Goal: Task Accomplishment & Management: Use online tool/utility

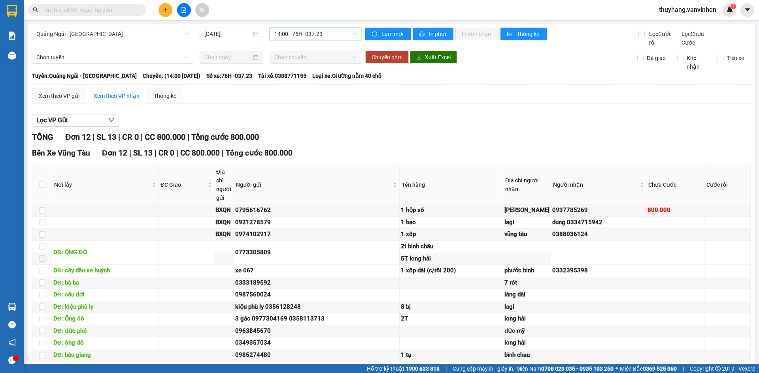
click at [315, 32] on span "14:00 - 76H -037.23" at bounding box center [315, 34] width 82 height 12
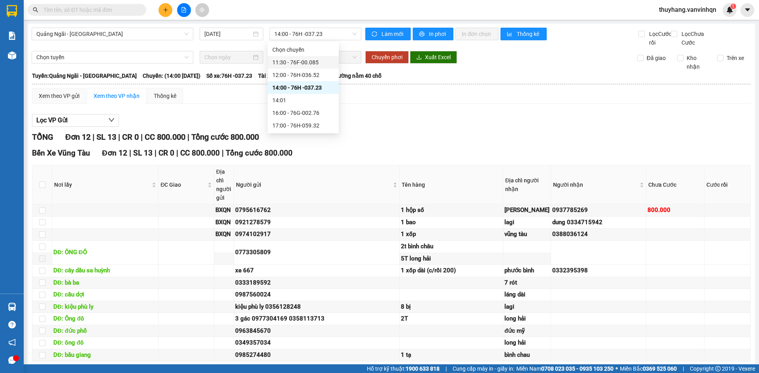
click at [396, 115] on div "Xem theo VP gửi Xem theo [PERSON_NAME] Thống kê Lọc VP Gửi [PERSON_NAME] 12 | …" at bounding box center [391, 239] width 718 height 302
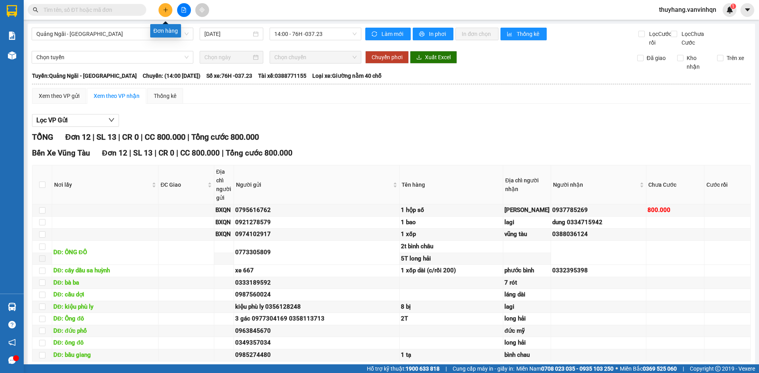
click at [163, 11] on icon "plus" at bounding box center [166, 10] width 6 height 6
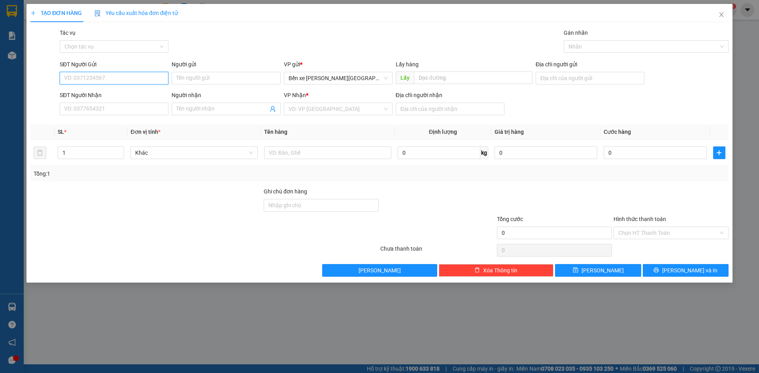
click at [126, 77] on input "SĐT Người Gửi" at bounding box center [114, 78] width 109 height 13
click at [348, 78] on span "Bến xe [PERSON_NAME][GEOGRAPHIC_DATA][PERSON_NAME]" at bounding box center [337, 78] width 99 height 12
type input "0977347171"
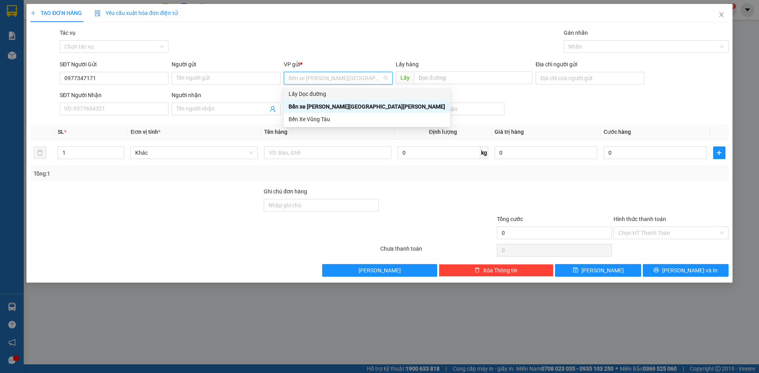
click at [335, 95] on div "Lấy Dọc đường" at bounding box center [366, 94] width 156 height 9
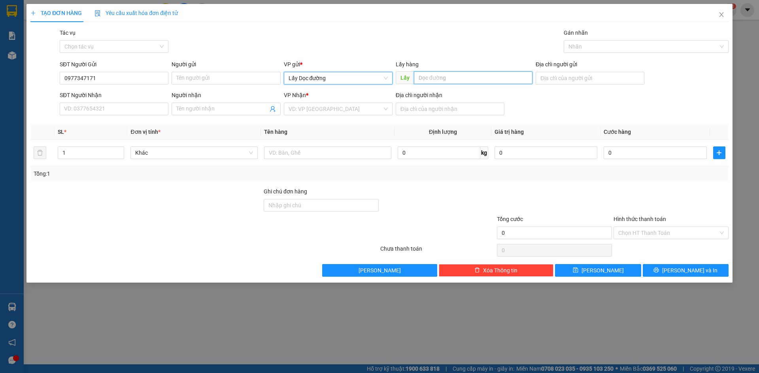
click at [428, 79] on input "text" at bounding box center [473, 78] width 119 height 13
type input "phù mỹ"
click at [379, 104] on input "search" at bounding box center [335, 109] width 94 height 12
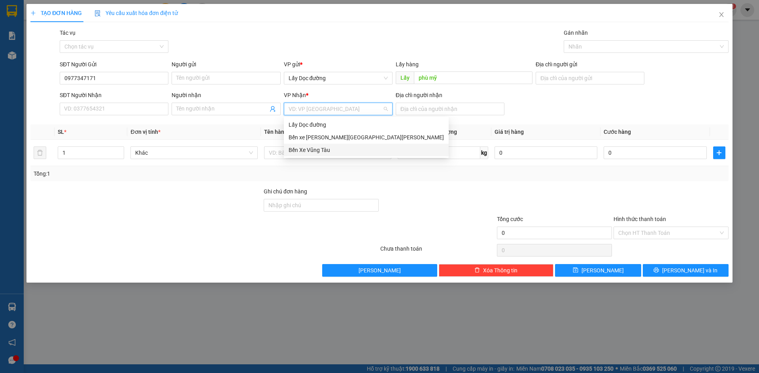
click at [352, 151] on div "Bến Xe Vũng Tàu" at bounding box center [365, 150] width 155 height 9
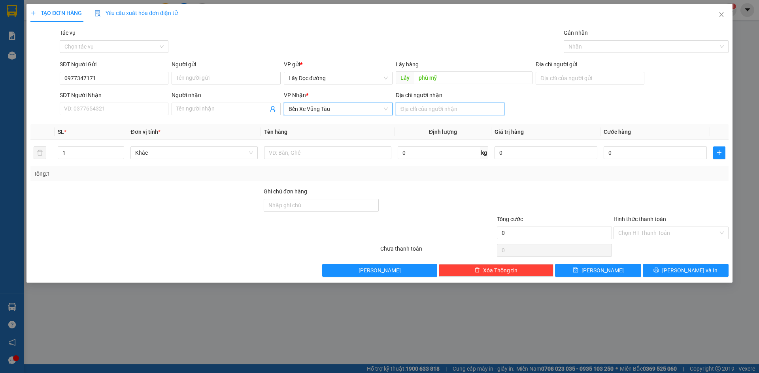
click at [428, 104] on input "Địa chỉ người nhận" at bounding box center [450, 109] width 109 height 13
type input "long thành"
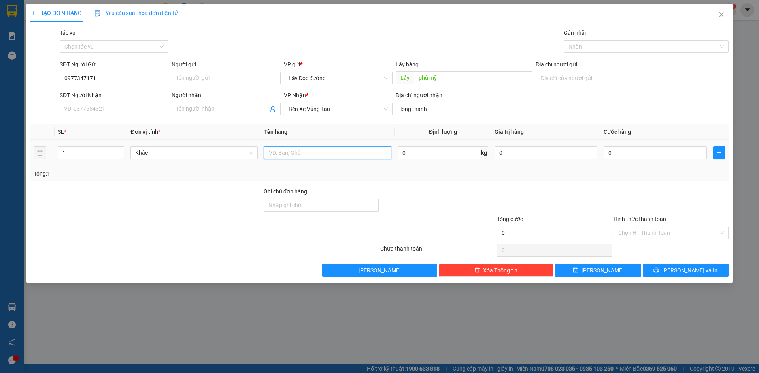
click at [320, 155] on input "text" at bounding box center [327, 153] width 127 height 13
type input "1t"
click at [571, 270] on button "[PERSON_NAME]" at bounding box center [598, 270] width 86 height 13
click at [723, 15] on icon "close" at bounding box center [721, 14] width 6 height 6
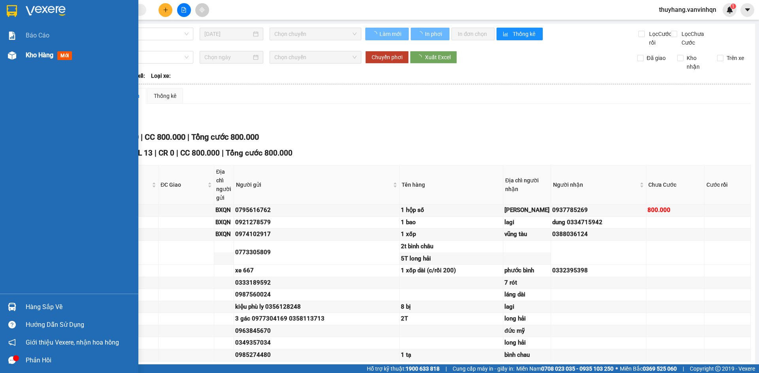
click at [8, 55] on img at bounding box center [12, 55] width 8 height 8
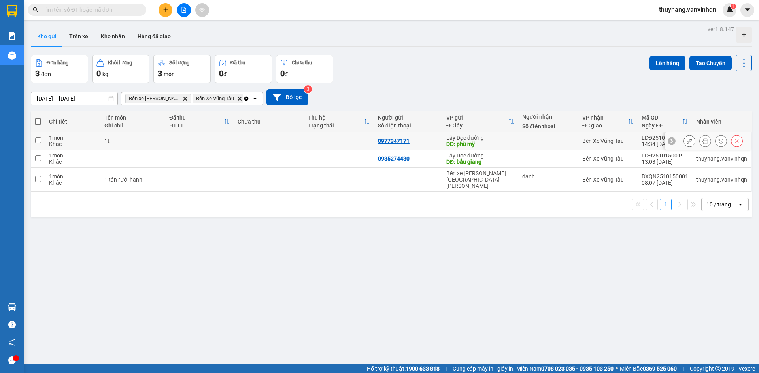
click at [285, 141] on td at bounding box center [269, 141] width 70 height 18
checkbox input "true"
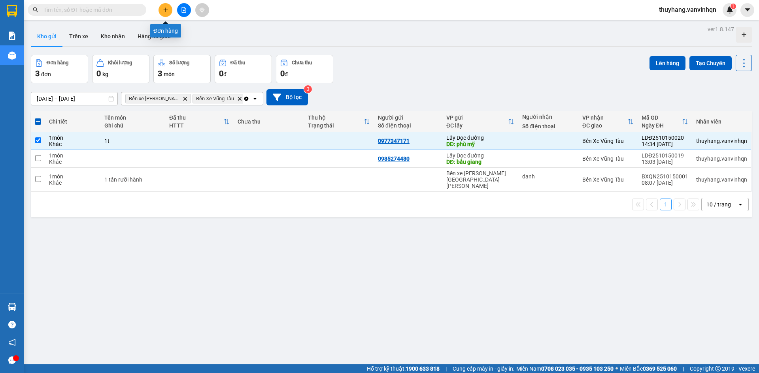
click at [168, 12] on icon "plus" at bounding box center [166, 10] width 6 height 6
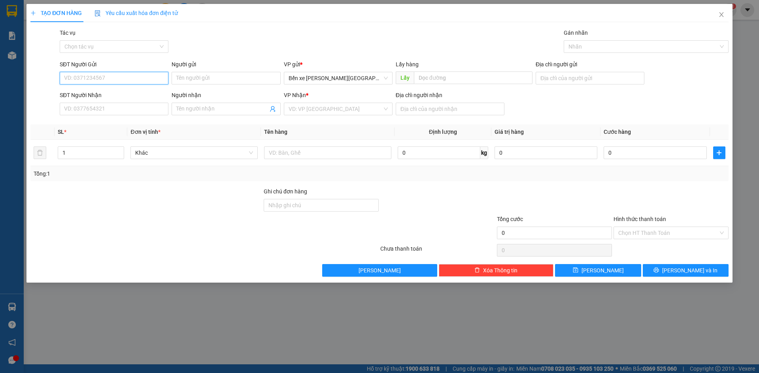
click at [145, 75] on input "SĐT Người Gửi" at bounding box center [114, 78] width 109 height 13
click at [323, 81] on span "Bến xe [PERSON_NAME][GEOGRAPHIC_DATA][PERSON_NAME]" at bounding box center [337, 78] width 99 height 12
type input "0917085269"
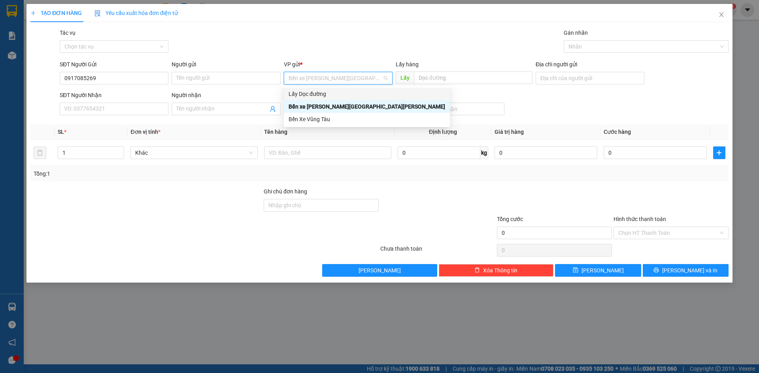
click at [325, 94] on div "Lấy Dọc đường" at bounding box center [366, 94] width 156 height 9
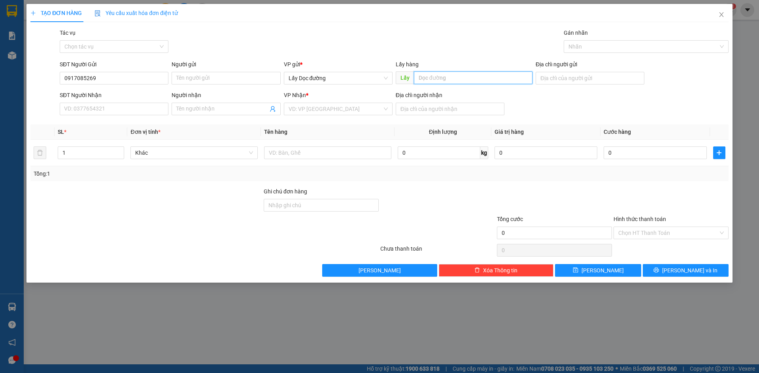
drag, startPoint x: 451, startPoint y: 78, endPoint x: 446, endPoint y: 76, distance: 6.0
click at [450, 78] on input "text" at bounding box center [473, 78] width 119 height 13
type input "pv quán hồng"
click at [371, 105] on input "search" at bounding box center [335, 109] width 94 height 12
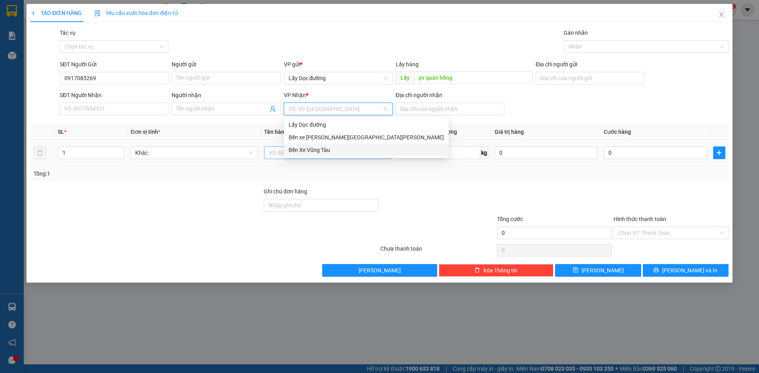
click at [330, 154] on div "Bến Xe Vũng Tàu" at bounding box center [365, 150] width 155 height 9
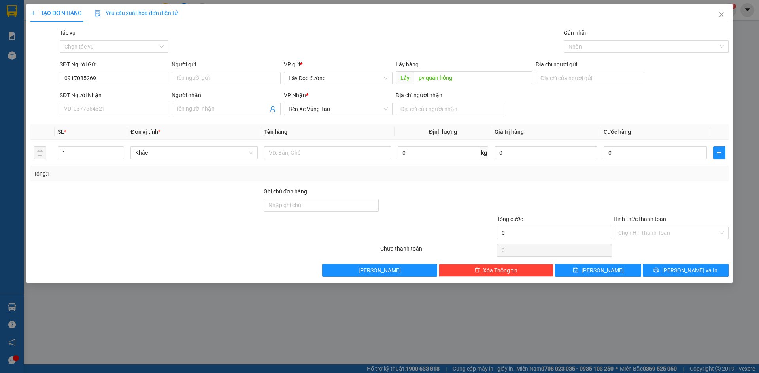
click at [417, 117] on div "Địa chỉ người nhận" at bounding box center [450, 105] width 109 height 28
click at [424, 111] on input "Địa chỉ người nhận" at bounding box center [450, 109] width 109 height 13
type input "vũng tàu"
click at [351, 153] on input "text" at bounding box center [327, 153] width 127 height 13
type input "bao gạo"
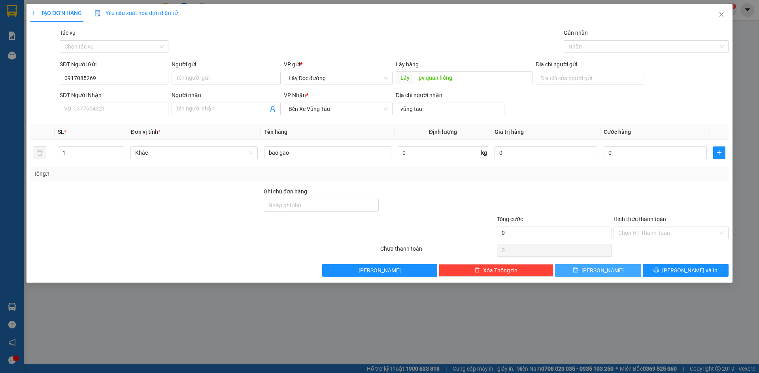
click at [565, 271] on button "[PERSON_NAME]" at bounding box center [598, 270] width 86 height 13
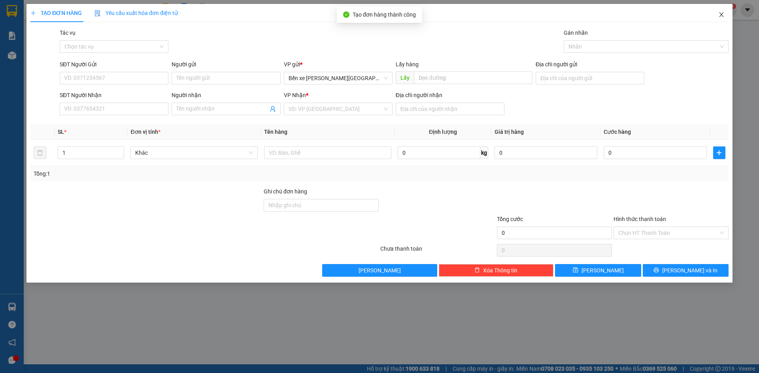
click at [724, 15] on icon "close" at bounding box center [721, 14] width 6 height 6
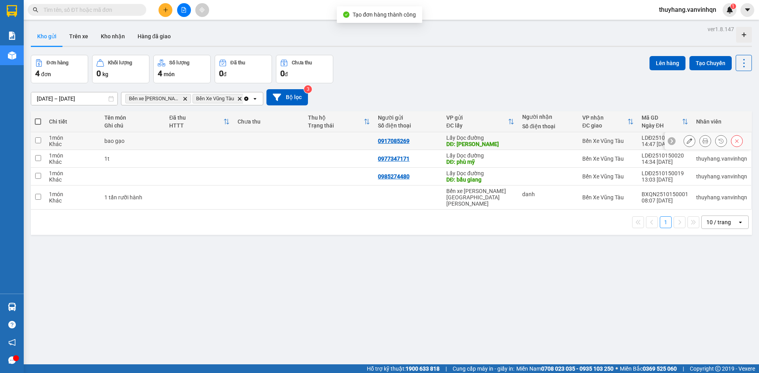
click at [128, 143] on div "bao gạo" at bounding box center [132, 141] width 57 height 6
checkbox input "true"
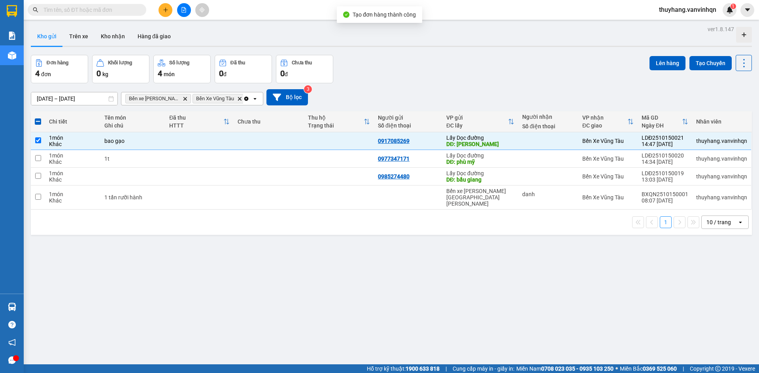
click at [673, 72] on div "Lên hàng Tạo Chuyến" at bounding box center [700, 69] width 102 height 28
click at [670, 66] on button "Lên hàng" at bounding box center [667, 63] width 36 height 14
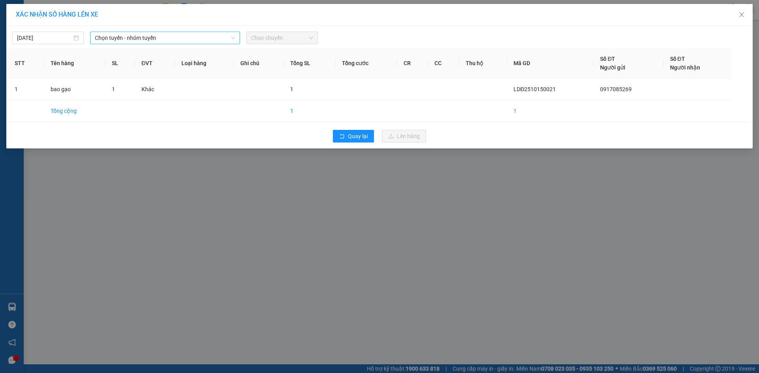
click at [178, 38] on span "Chọn tuyến - nhóm tuyến" at bounding box center [165, 38] width 140 height 12
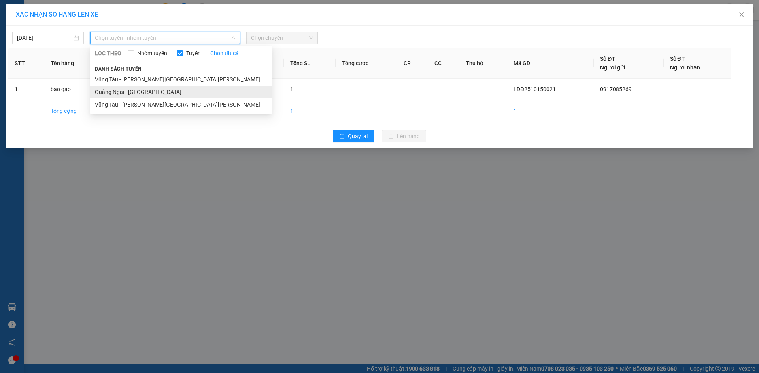
click at [156, 88] on li "Quảng Ngãi - [GEOGRAPHIC_DATA]" at bounding box center [181, 92] width 182 height 13
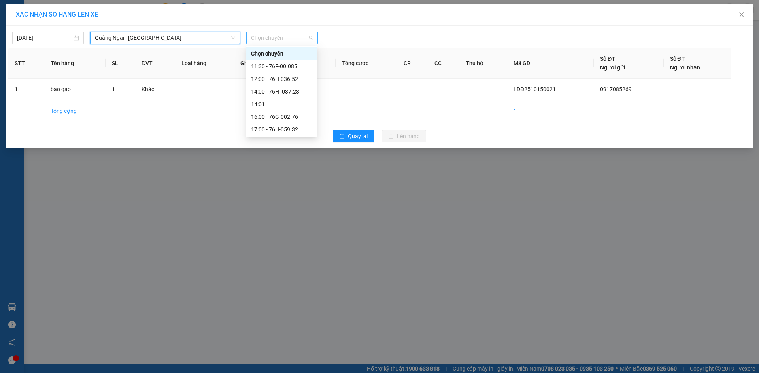
click at [311, 37] on span "Chọn chuyến" at bounding box center [282, 38] width 62 height 12
click at [300, 127] on div "17:00 - 76H-059.32" at bounding box center [282, 129] width 62 height 9
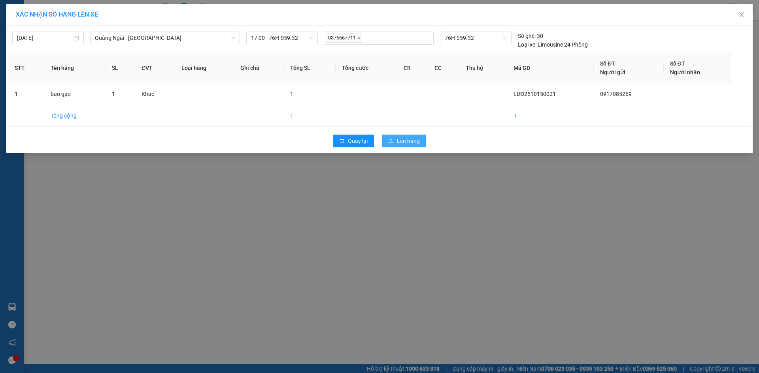
click at [418, 146] on button "Lên hàng" at bounding box center [404, 141] width 44 height 13
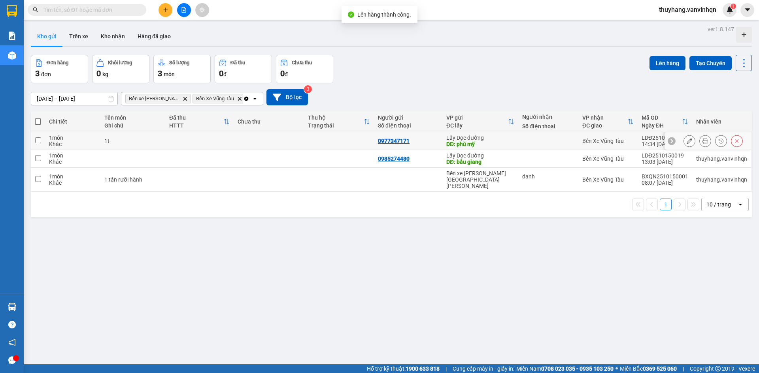
click at [403, 141] on div "0977347171" at bounding box center [394, 141] width 32 height 6
click at [131, 141] on div "1t" at bounding box center [132, 141] width 57 height 6
checkbox input "true"
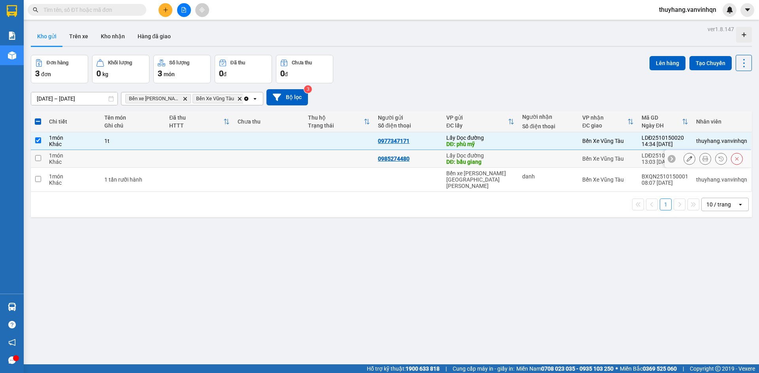
click at [323, 155] on td at bounding box center [339, 159] width 70 height 18
checkbox input "true"
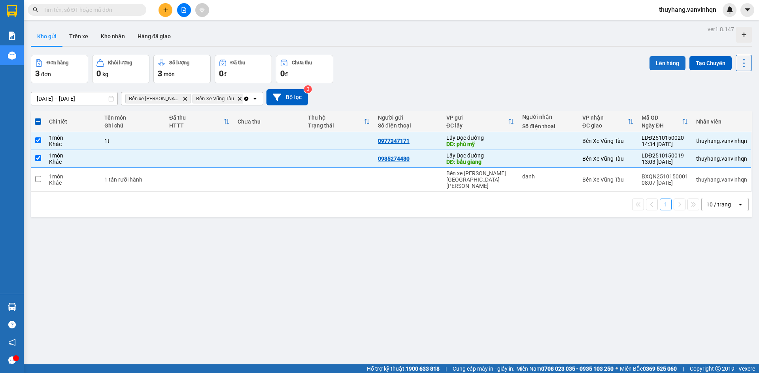
click at [662, 66] on button "Lên hàng" at bounding box center [667, 63] width 36 height 14
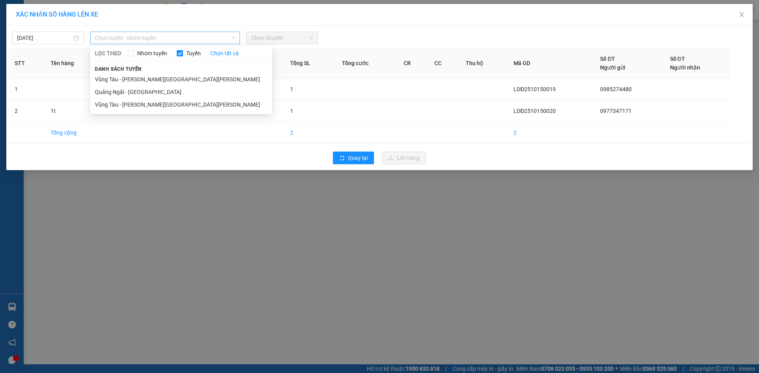
click at [181, 40] on span "Chọn tuyến - nhóm tuyến" at bounding box center [165, 38] width 140 height 12
click at [164, 92] on li "Quảng Ngãi - [GEOGRAPHIC_DATA]" at bounding box center [181, 92] width 182 height 13
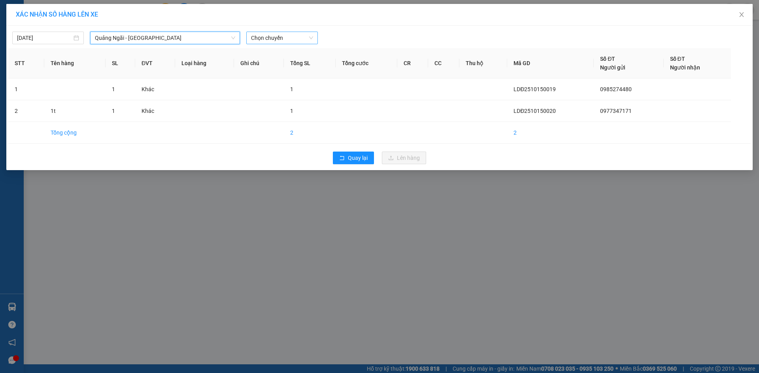
click at [300, 36] on span "Chọn chuyến" at bounding box center [282, 38] width 62 height 12
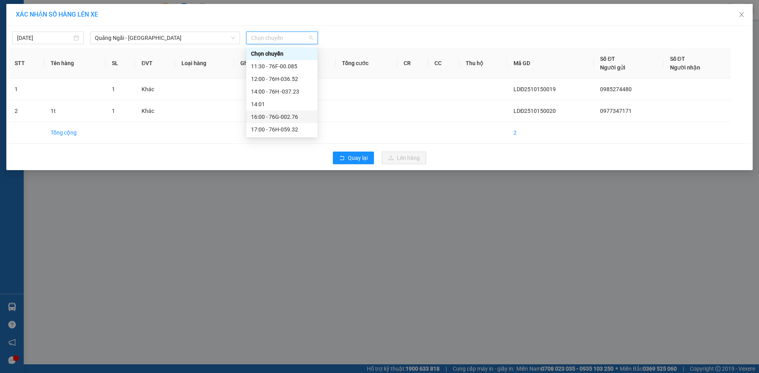
click at [301, 116] on div "16:00 - 76G-002.76" at bounding box center [282, 117] width 62 height 9
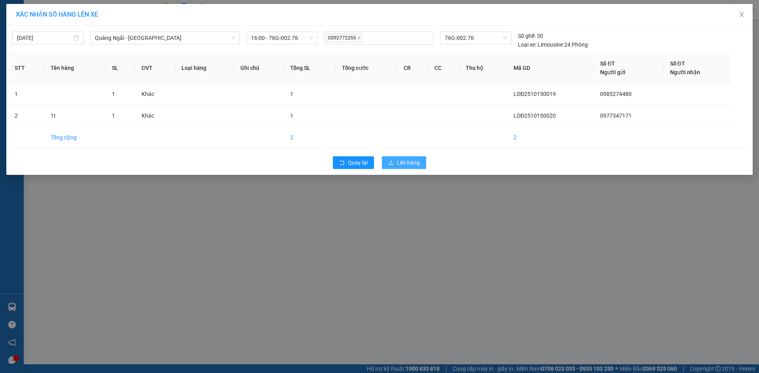
click at [413, 163] on span "Lên hàng" at bounding box center [408, 162] width 23 height 9
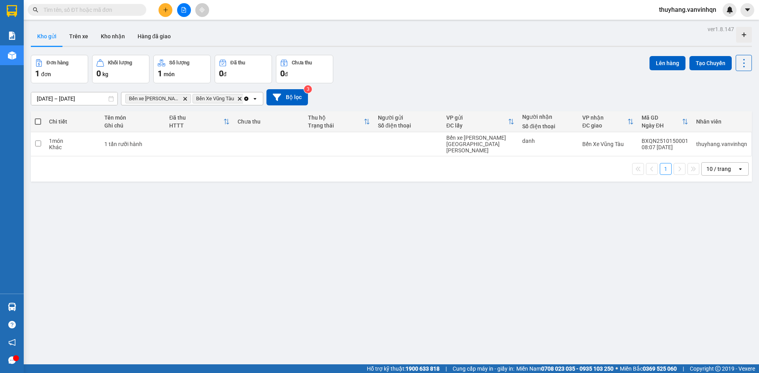
click at [190, 14] on div at bounding box center [183, 10] width 59 height 14
click at [187, 13] on button at bounding box center [184, 10] width 14 height 14
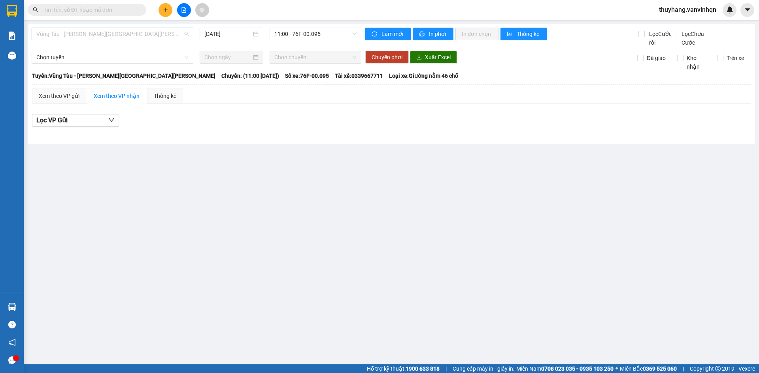
click at [111, 36] on span "Vũng Tàu - [PERSON_NAME][GEOGRAPHIC_DATA][PERSON_NAME]" at bounding box center [112, 34] width 152 height 12
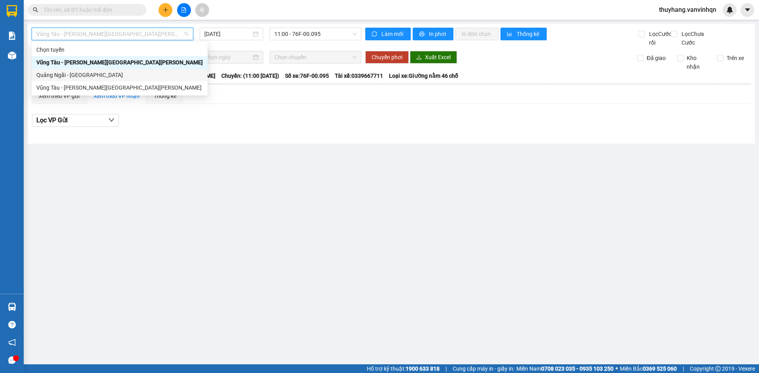
click at [103, 76] on div "Quảng Ngãi - [GEOGRAPHIC_DATA]" at bounding box center [119, 75] width 166 height 9
type input "[DATE]"
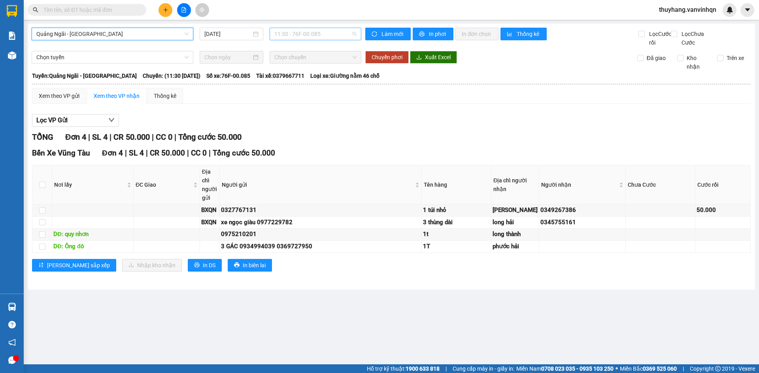
click at [319, 32] on span "11:30 - 76F-00.085" at bounding box center [315, 34] width 82 height 12
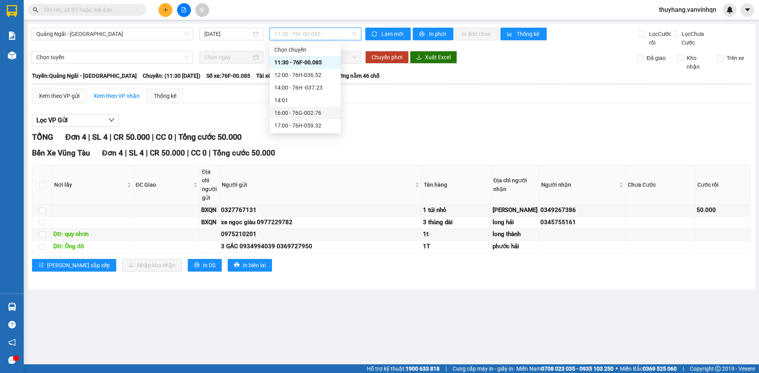
click at [311, 113] on div "16:00 - 76G-002.76" at bounding box center [305, 113] width 62 height 9
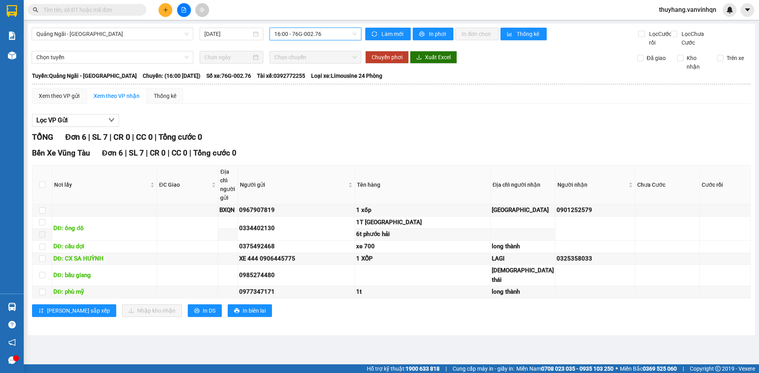
scroll to position [11, 0]
click at [329, 128] on div "Lọc VP Gửi [PERSON_NAME] 6 | SL 7 | CR 0 | CC 0 | [PERSON_NAME] 0 [PERSON_NAME…" at bounding box center [391, 218] width 718 height 217
click at [203, 315] on span "In DS" at bounding box center [209, 311] width 13 height 9
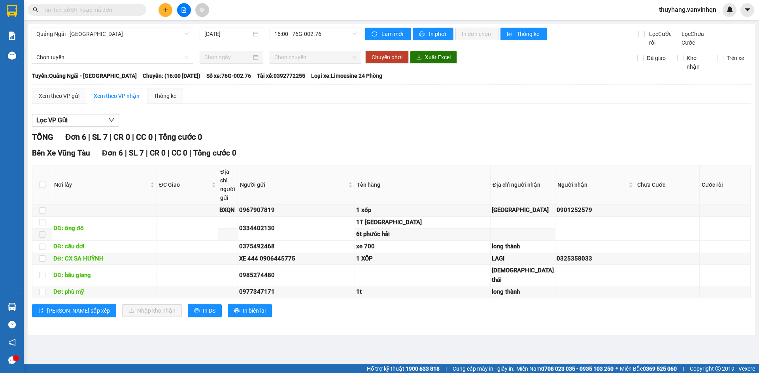
click at [317, 123] on div "Lọc VP Gửi [PERSON_NAME] 6 | SL 7 | CR 0 | CC 0 | [PERSON_NAME] 0 [PERSON_NAME…" at bounding box center [391, 218] width 718 height 217
